Goal: Information Seeking & Learning: Learn about a topic

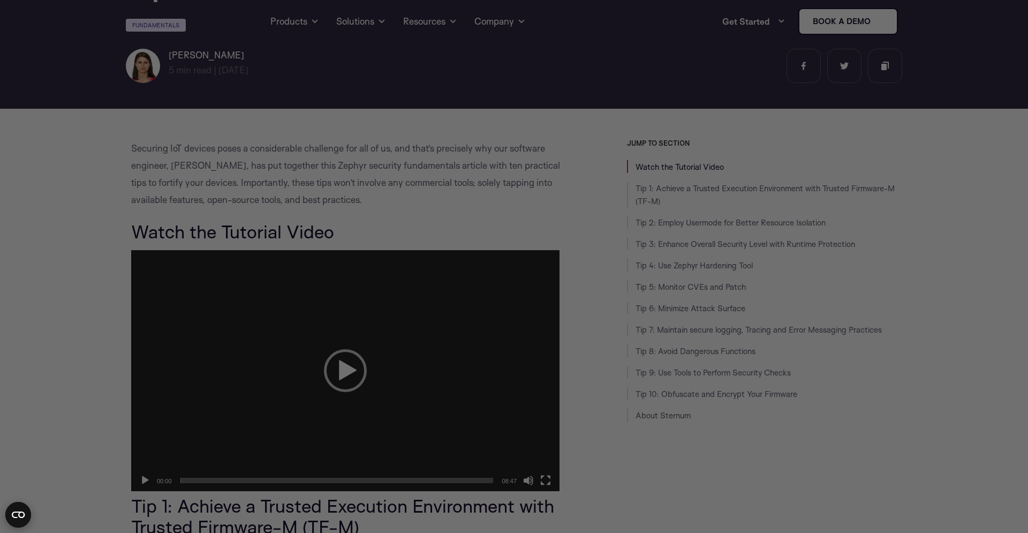
scroll to position [1, 0]
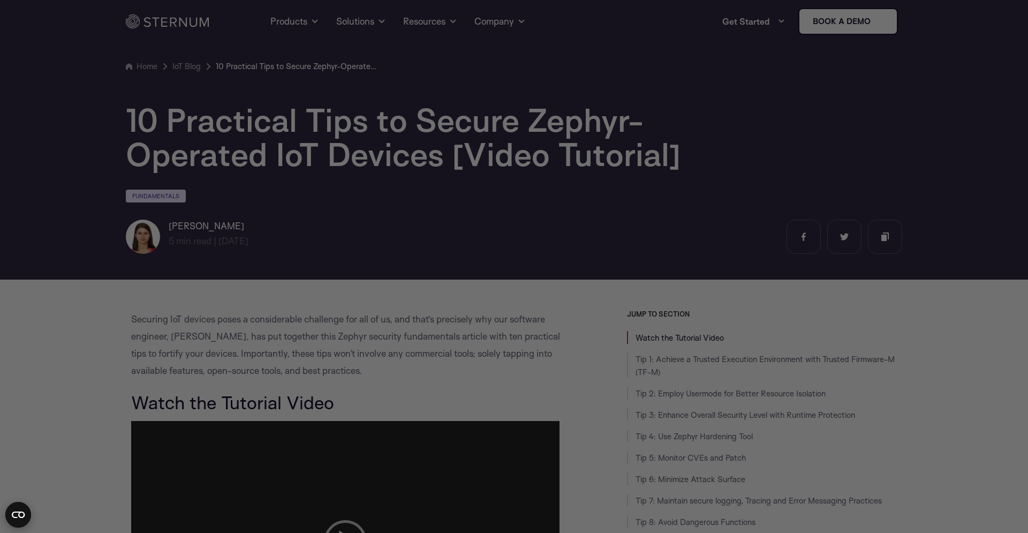
click at [191, 322] on div at bounding box center [519, 269] width 1039 height 538
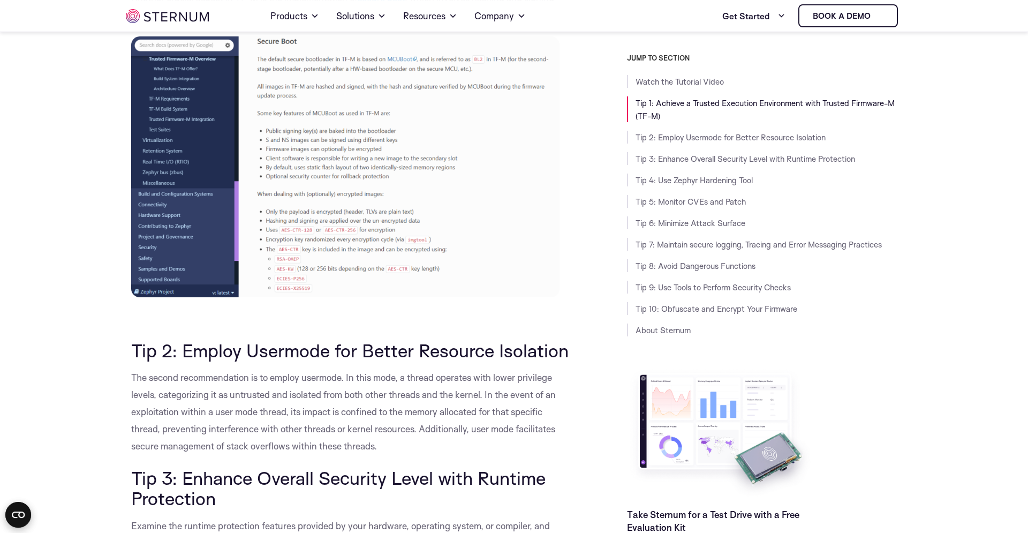
scroll to position [1150, 0]
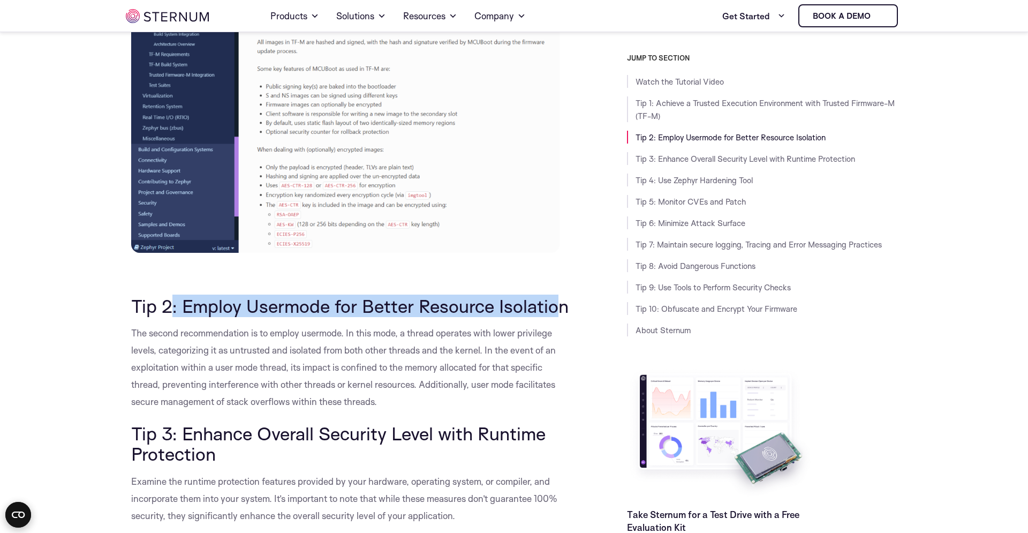
drag, startPoint x: 257, startPoint y: 310, endPoint x: 561, endPoint y: 300, distance: 304.4
click at [561, 300] on h2 "Tip 2: Employ Usermode for Better Resource Isolation" at bounding box center [352, 306] width 442 height 20
click at [561, 301] on h2 "Tip 2: Employ Usermode for Better Resource Isolation" at bounding box center [352, 306] width 442 height 20
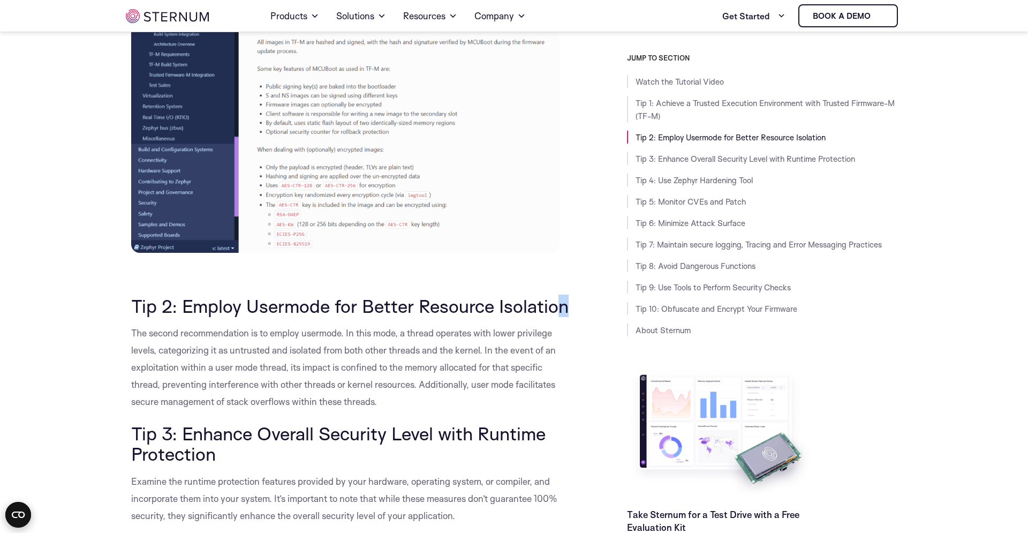
drag, startPoint x: 561, startPoint y: 304, endPoint x: 226, endPoint y: 322, distance: 335.2
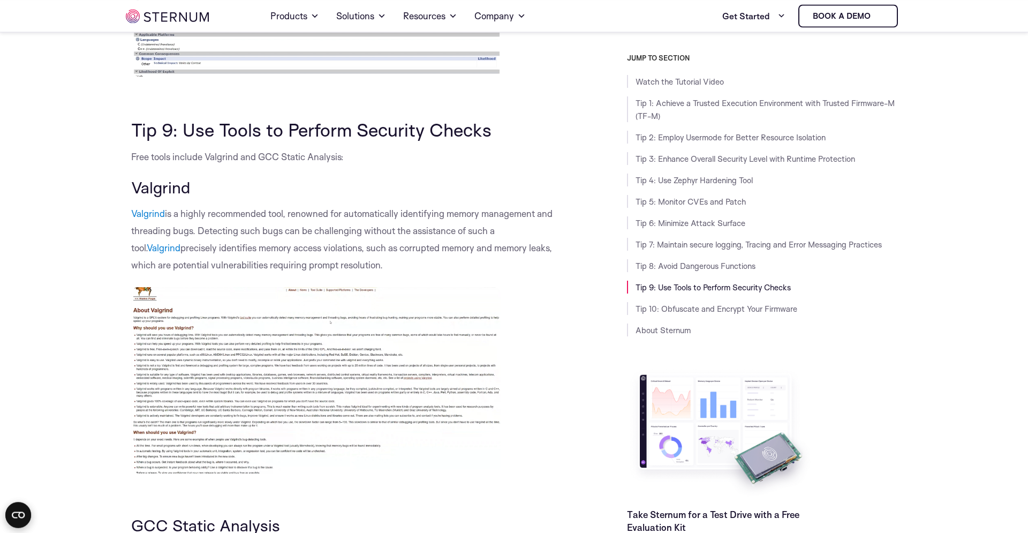
scroll to position [3104, 0]
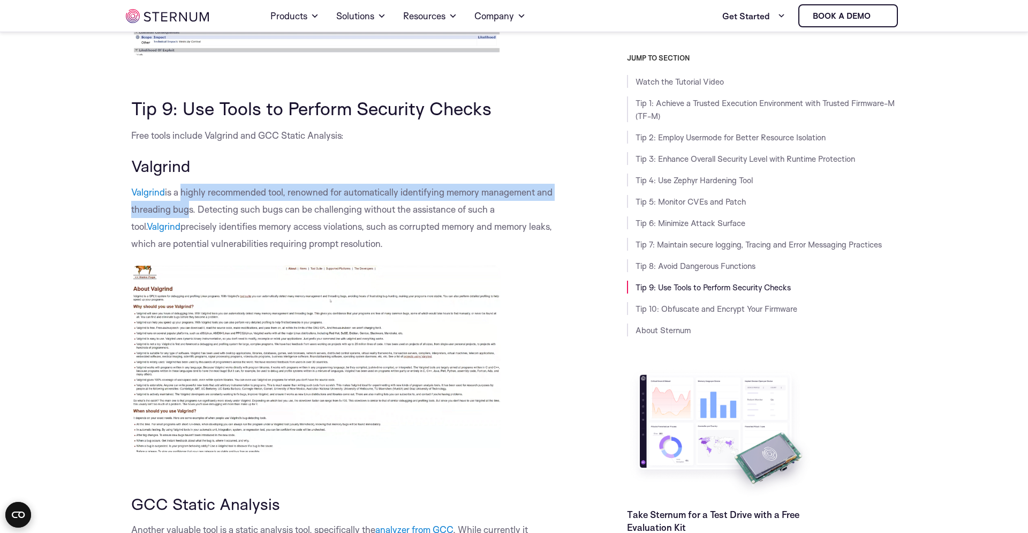
drag, startPoint x: 180, startPoint y: 197, endPoint x: 184, endPoint y: 207, distance: 10.8
click at [184, 207] on p "Valgrind is a highly recommended tool, renowned for automatically identifying m…" at bounding box center [352, 218] width 442 height 69
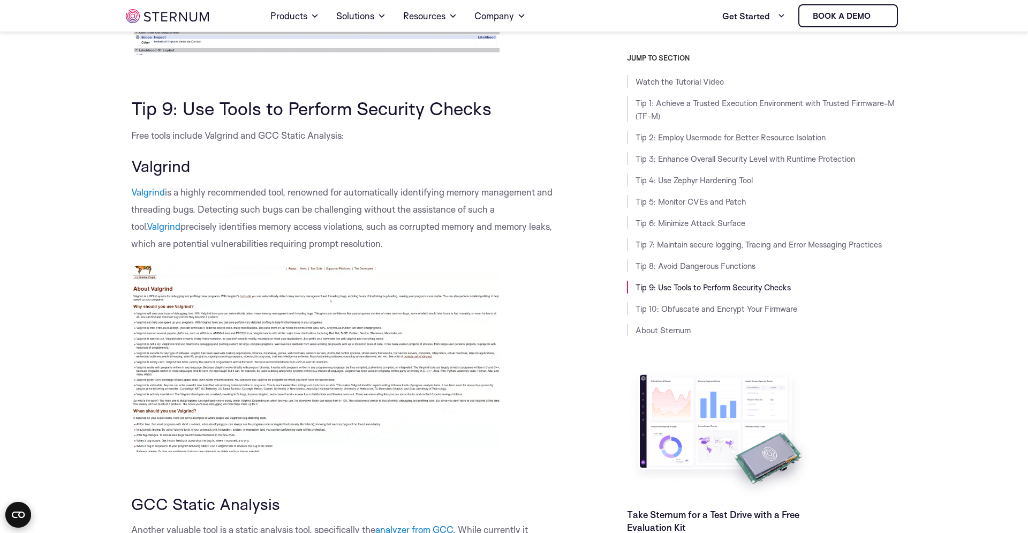
click at [192, 211] on p "Valgrind is a highly recommended tool, renowned for automatically identifying m…" at bounding box center [352, 218] width 442 height 69
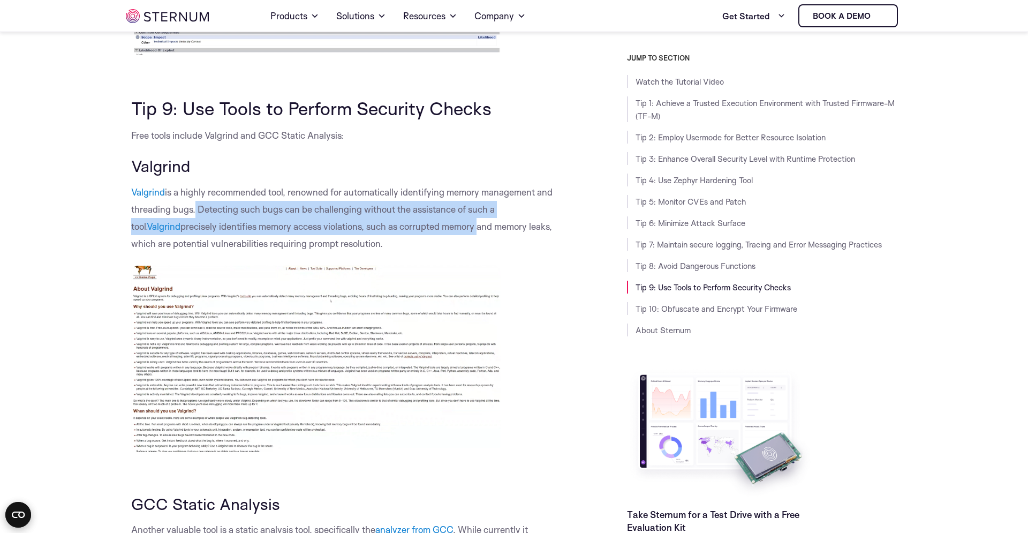
drag, startPoint x: 192, startPoint y: 211, endPoint x: 407, endPoint y: 228, distance: 216.0
click at [407, 228] on p "Valgrind is a highly recommended tool, renowned for automatically identifying m…" at bounding box center [352, 218] width 442 height 69
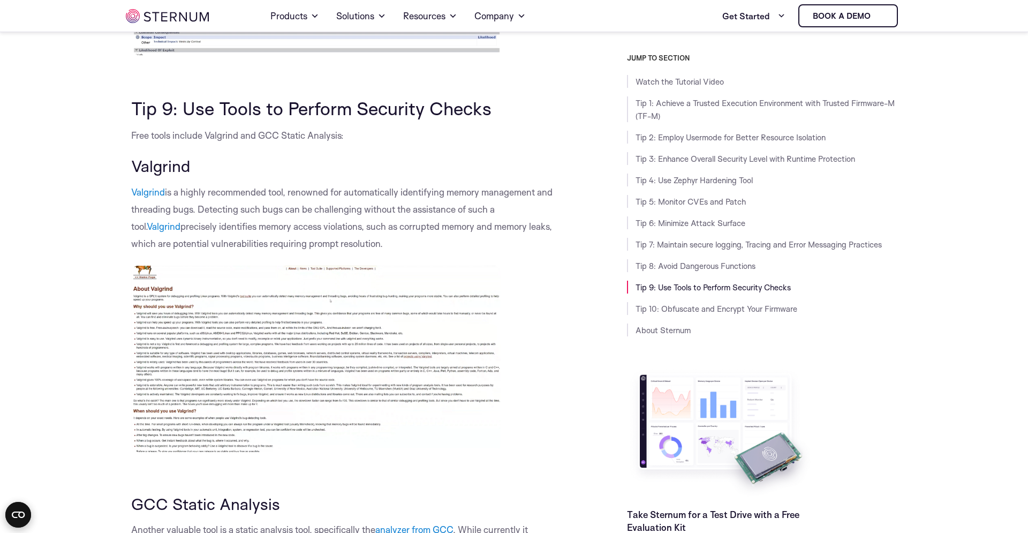
click at [410, 241] on p "Valgrind is a highly recommended tool, renowned for automatically identifying m…" at bounding box center [352, 218] width 442 height 69
drag, startPoint x: 372, startPoint y: 244, endPoint x: 117, endPoint y: 189, distance: 260.9
click at [359, 250] on p "Valgrind is a highly recommended tool, renowned for automatically identifying m…" at bounding box center [352, 218] width 442 height 69
drag, startPoint x: 357, startPoint y: 247, endPoint x: 118, endPoint y: 187, distance: 246.4
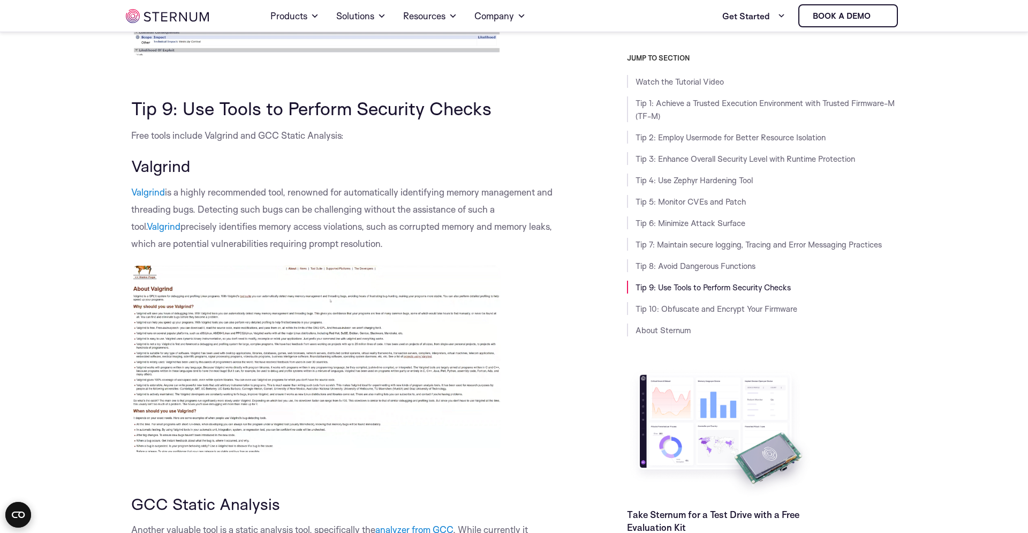
click at [213, 217] on p "Valgrind is a highly recommended tool, renowned for automatically identifying m…" at bounding box center [352, 218] width 442 height 69
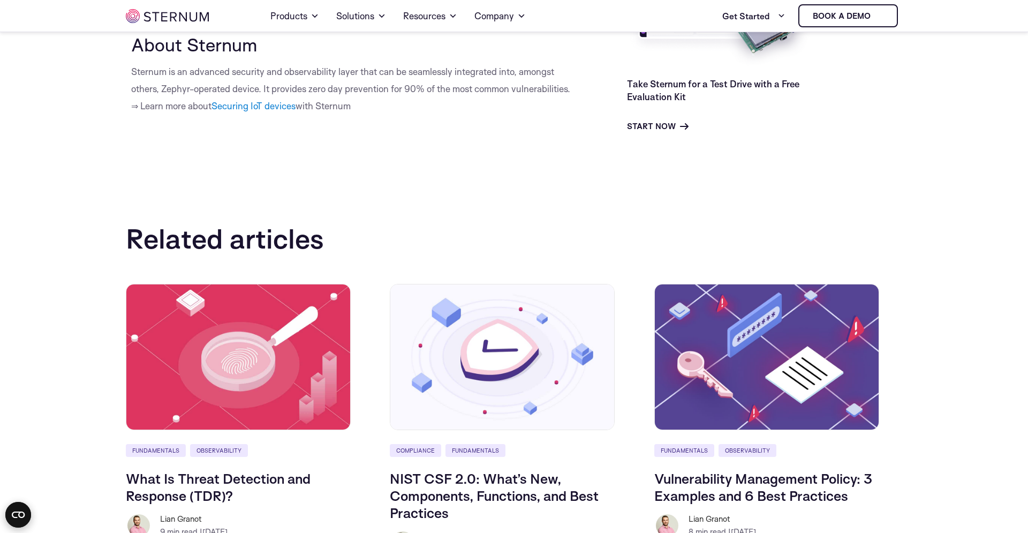
scroll to position [4325, 0]
